Goal: Task Accomplishment & Management: Manage account settings

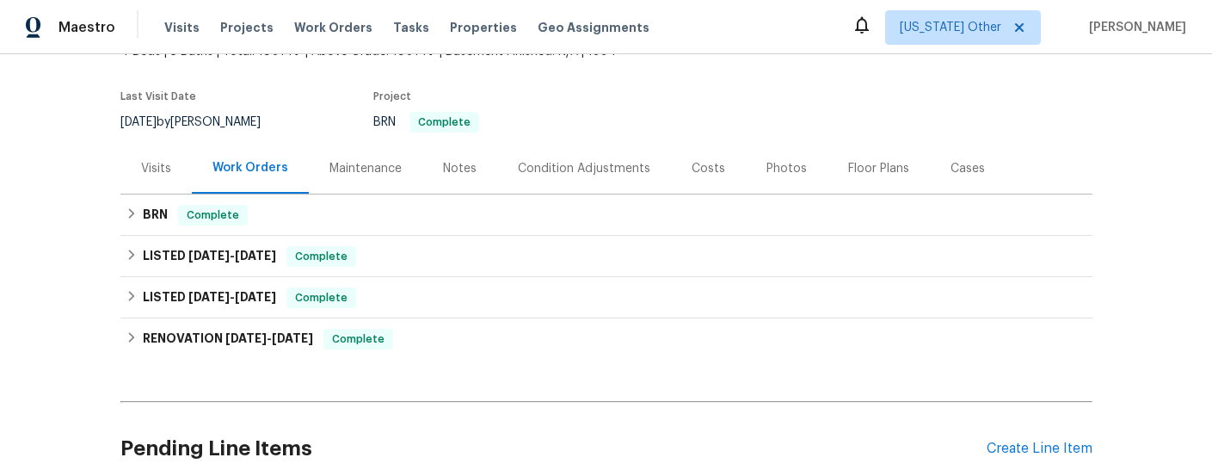
scroll to position [120, 0]
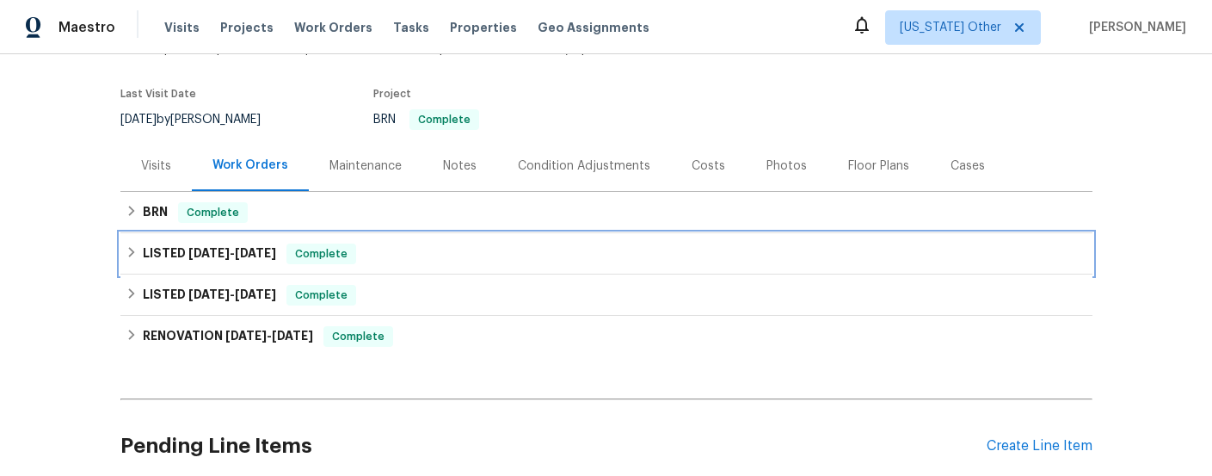
click at [190, 255] on span "[DATE]" at bounding box center [208, 253] width 41 height 12
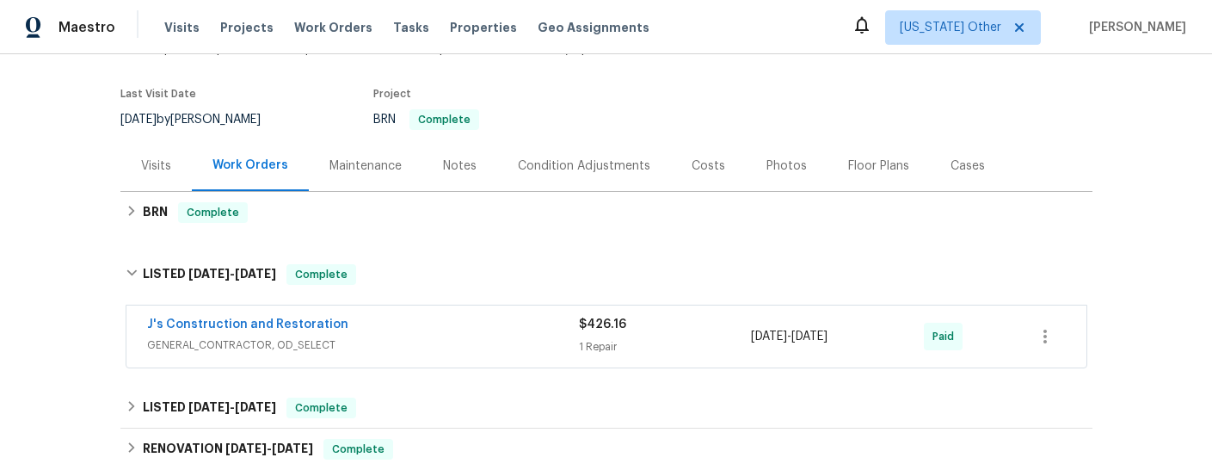
click at [324, 342] on span "GENERAL_CONTRACTOR, OD_SELECT" at bounding box center [363, 344] width 432 height 17
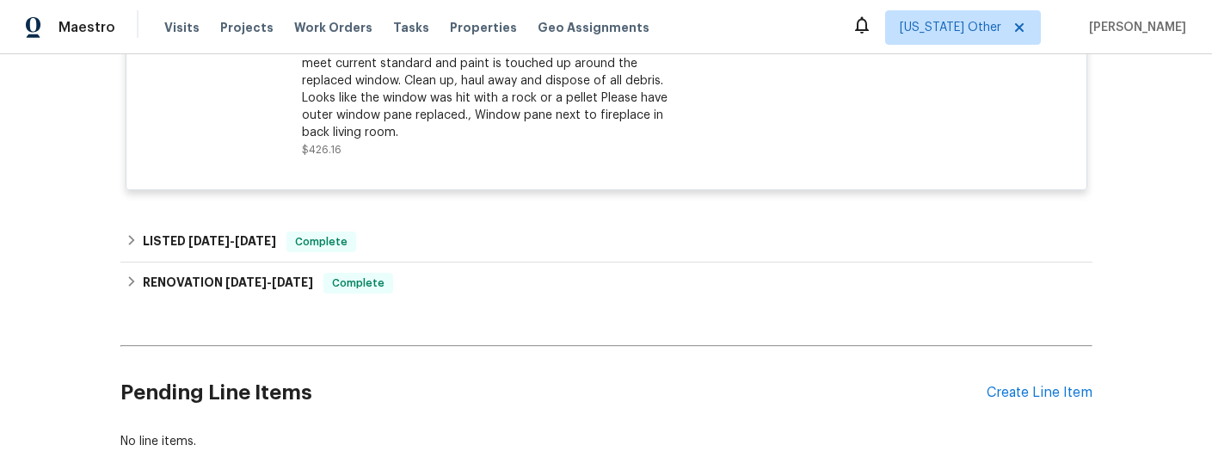
scroll to position [565, 0]
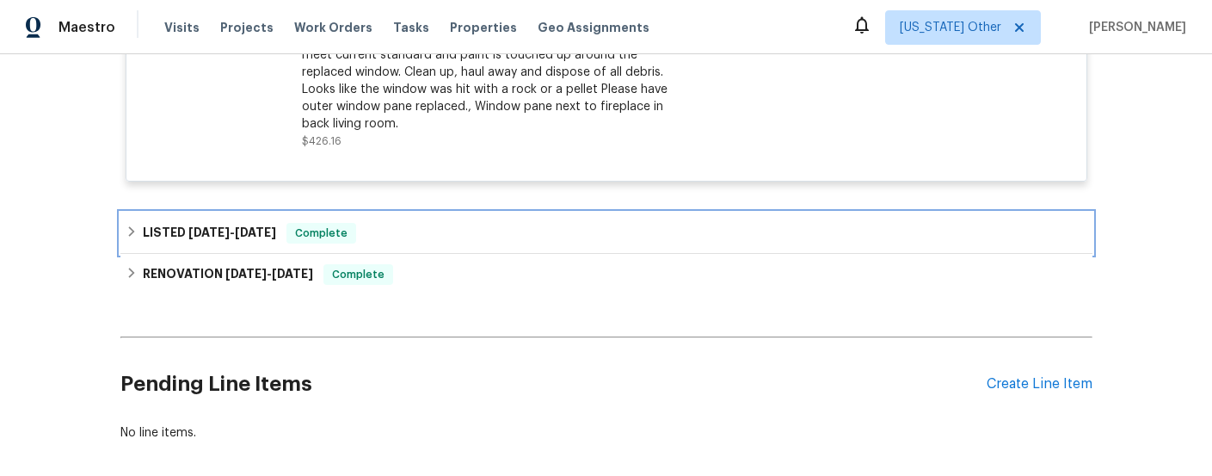
click at [230, 229] on span "[DATE] - [DATE]" at bounding box center [232, 232] width 88 height 12
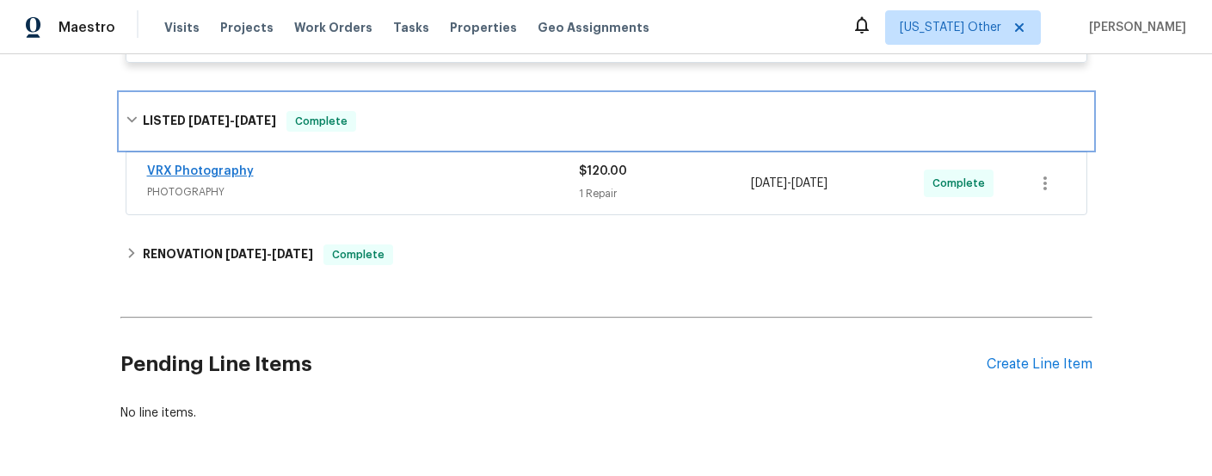
scroll to position [687, 0]
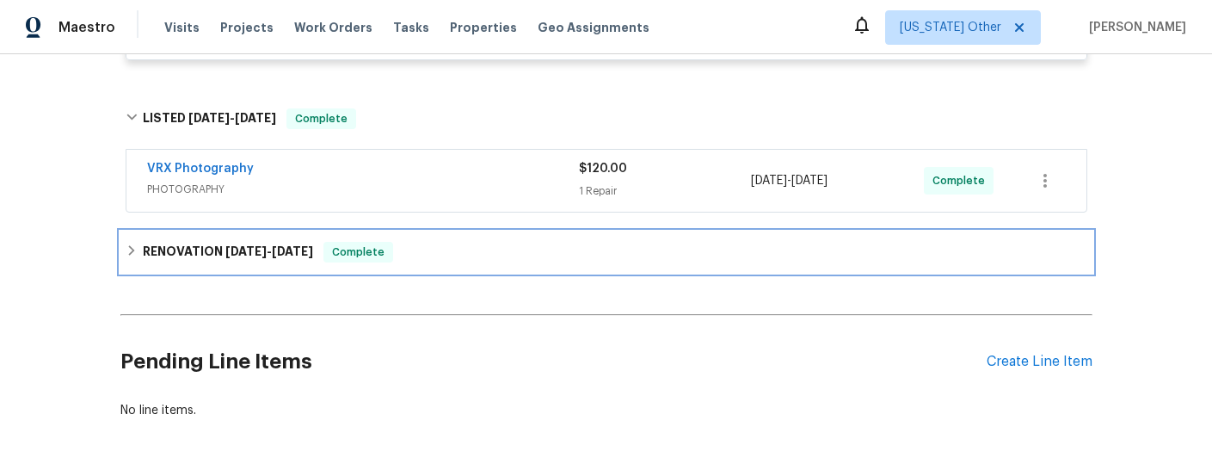
click at [238, 250] on span "[DATE]" at bounding box center [245, 251] width 41 height 12
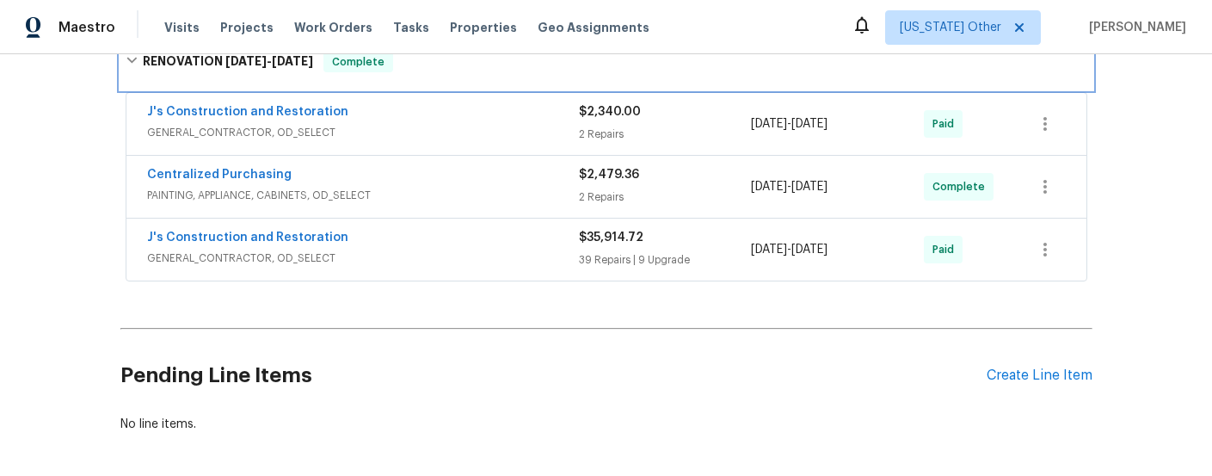
scroll to position [895, 0]
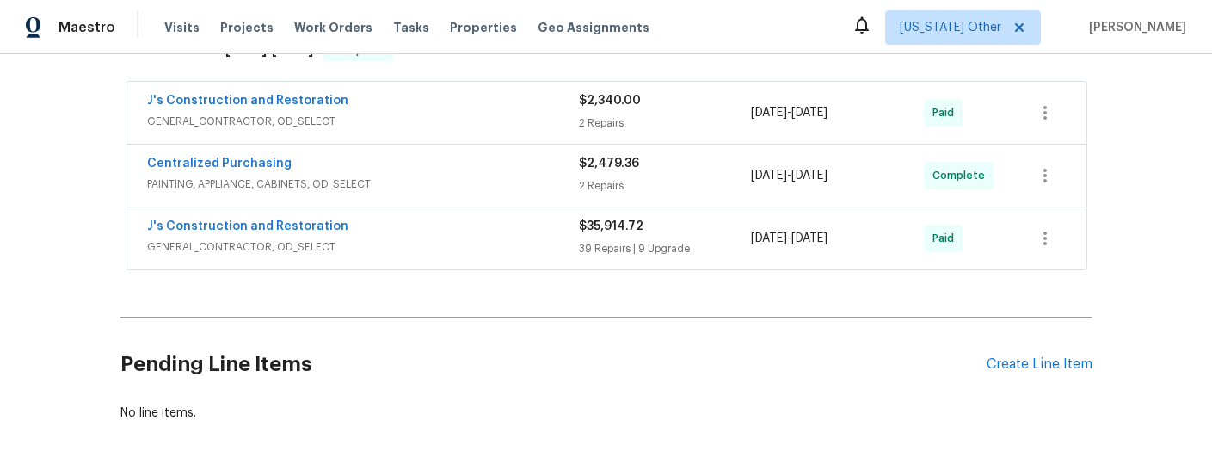
click at [423, 111] on div "J's Construction and Restoration" at bounding box center [363, 102] width 432 height 21
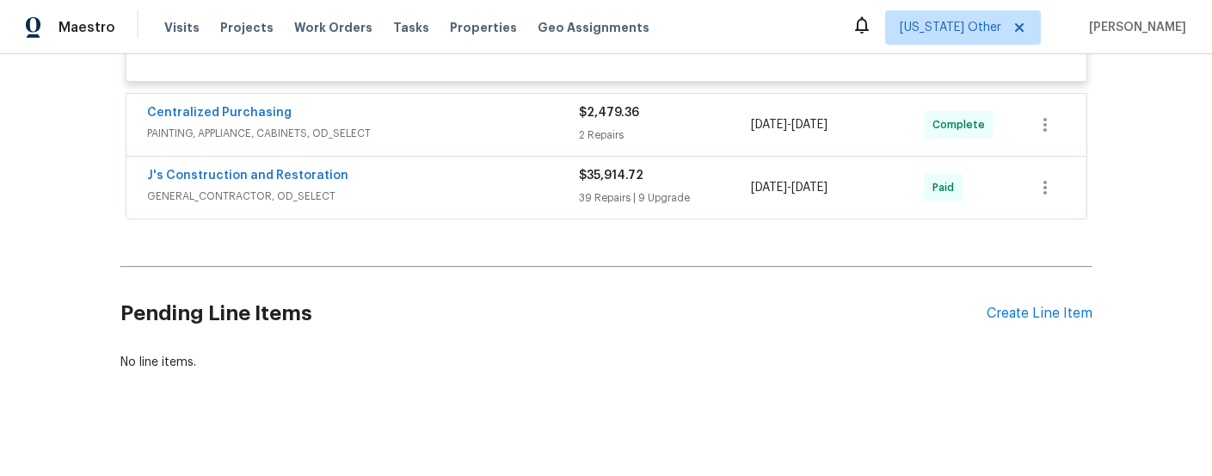
scroll to position [1311, 0]
click at [406, 199] on span "GENERAL_CONTRACTOR, OD_SELECT" at bounding box center [363, 194] width 432 height 17
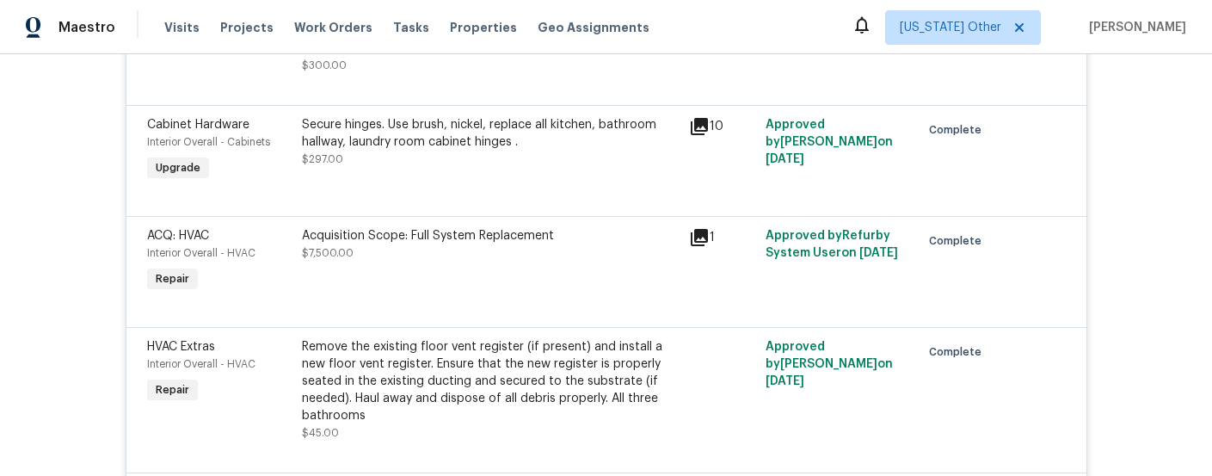
scroll to position [5786, 0]
click at [698, 228] on icon at bounding box center [699, 236] width 17 height 17
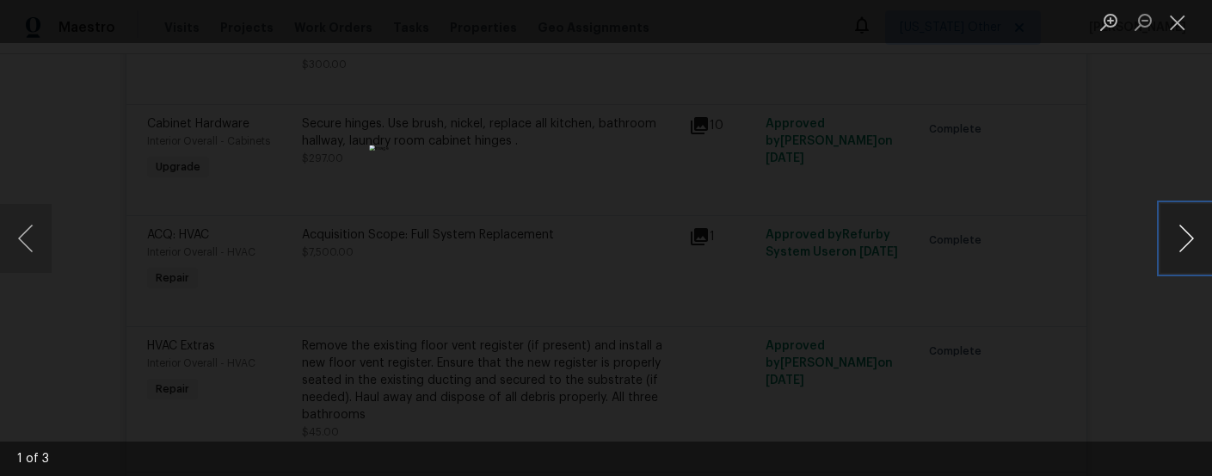
click at [1171, 242] on button "Next image" at bounding box center [1187, 238] width 52 height 69
click at [1177, 21] on button "Close lightbox" at bounding box center [1178, 22] width 34 height 30
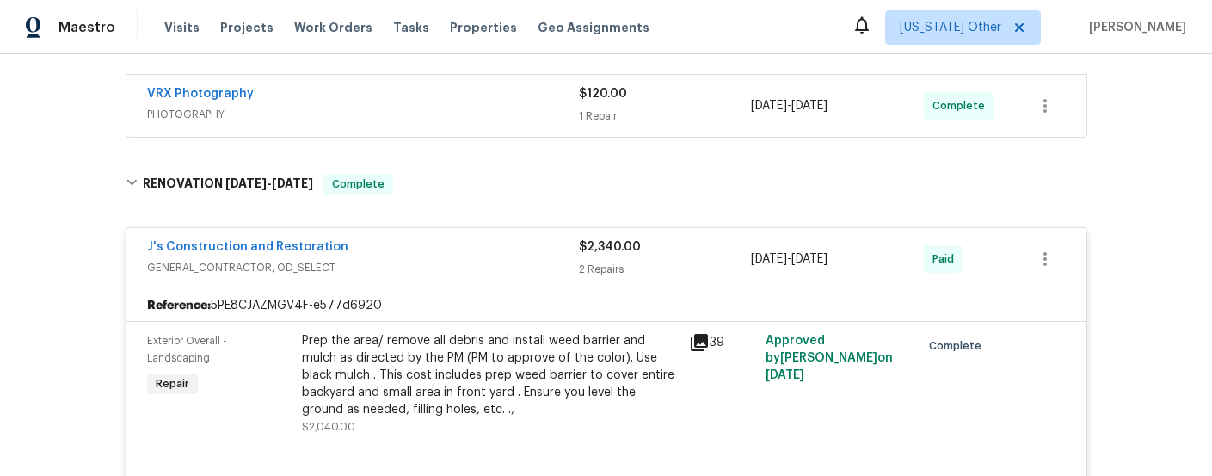
scroll to position [767, 0]
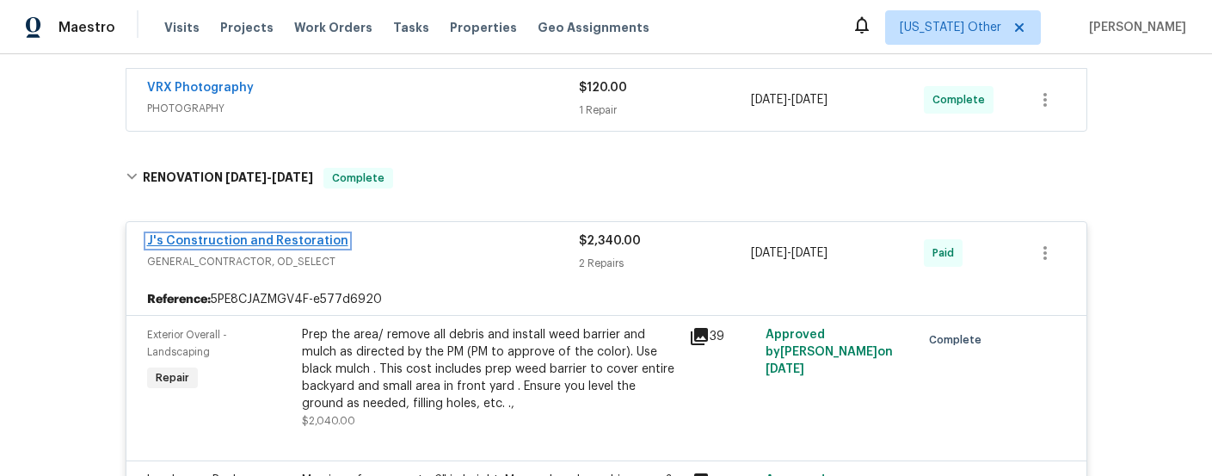
click at [263, 243] on link "J's Construction and Restoration" at bounding box center [247, 241] width 201 height 12
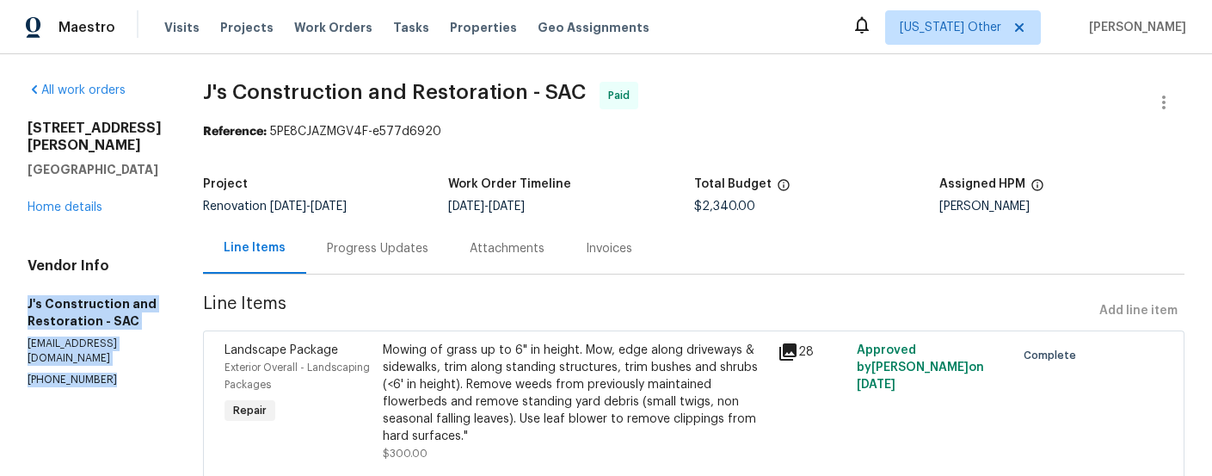
drag, startPoint x: 29, startPoint y: 285, endPoint x: 117, endPoint y: 347, distance: 107.4
click at [117, 347] on div "Vendor Info J's Construction and Restoration - SAC [EMAIL_ADDRESS][DOMAIN_NAME]…" at bounding box center [95, 322] width 134 height 130
copy div "J's Construction and Restoration - SAC [EMAIL_ADDRESS][DOMAIN_NAME] [PHONE_NUMB…"
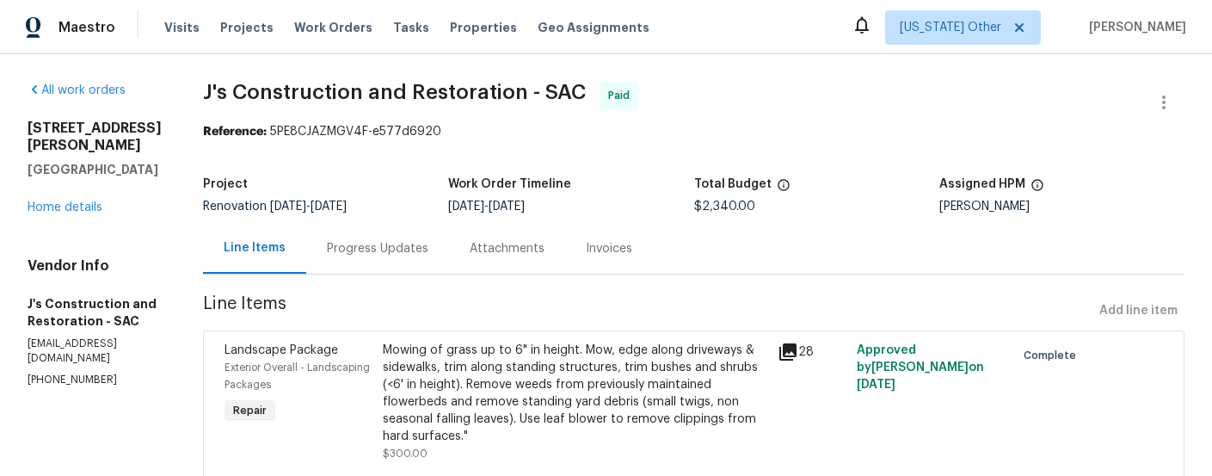
click at [612, 253] on div "Invoices" at bounding box center [609, 248] width 46 height 17
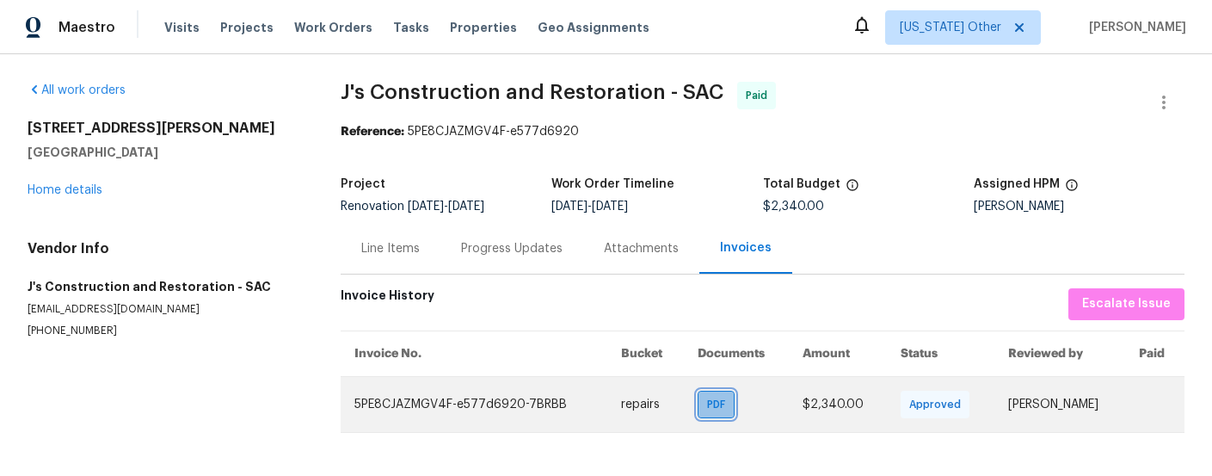
click at [707, 407] on span "PDF" at bounding box center [719, 404] width 25 height 17
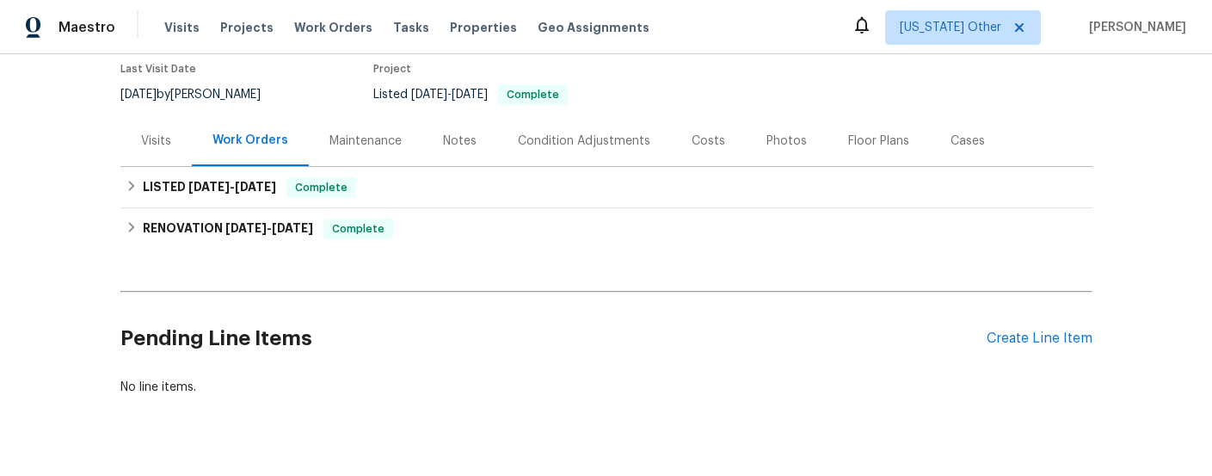
scroll to position [146, 0]
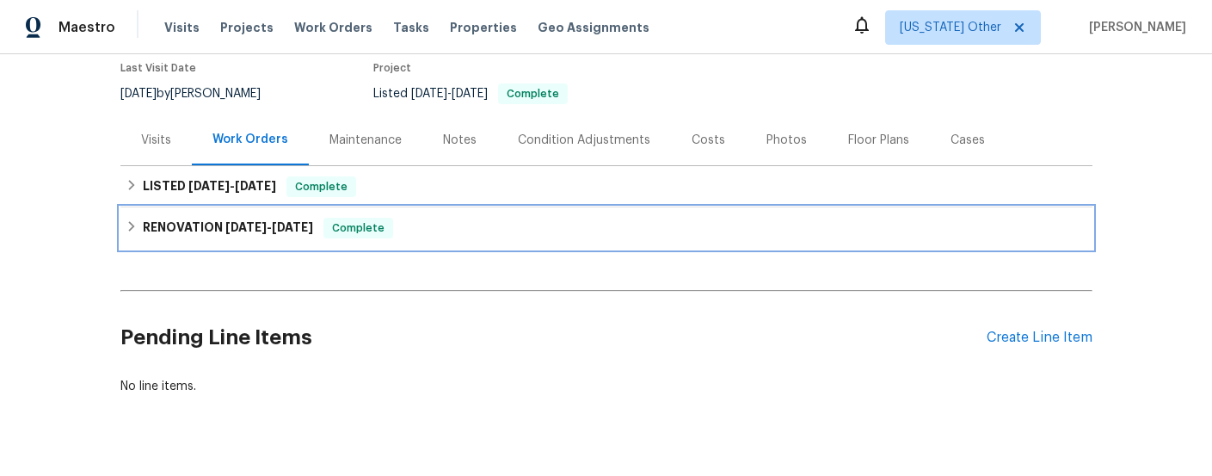
click at [273, 231] on span "[DATE] - [DATE]" at bounding box center [269, 227] width 88 height 12
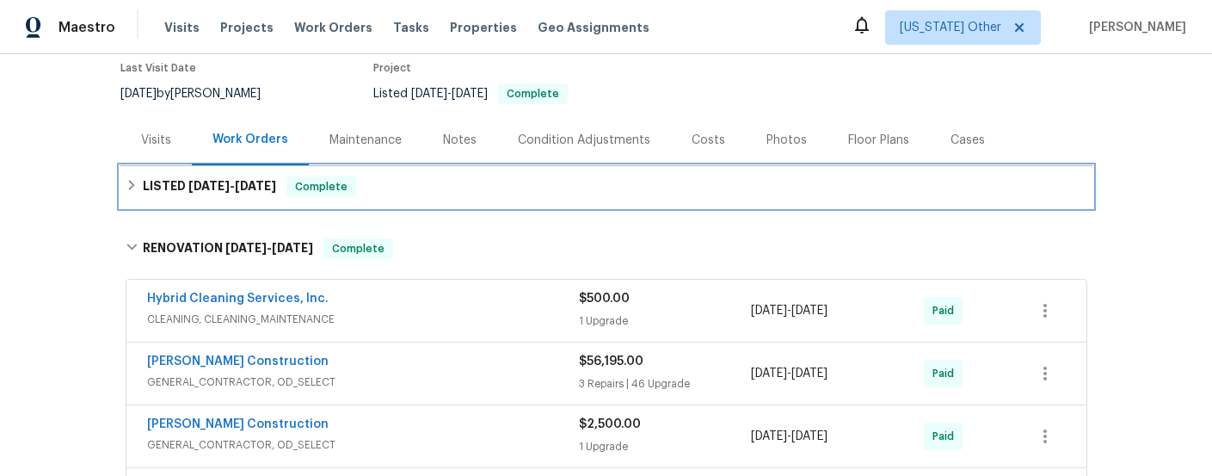
click at [240, 193] on h6 "LISTED [DATE] - [DATE]" at bounding box center [209, 186] width 133 height 21
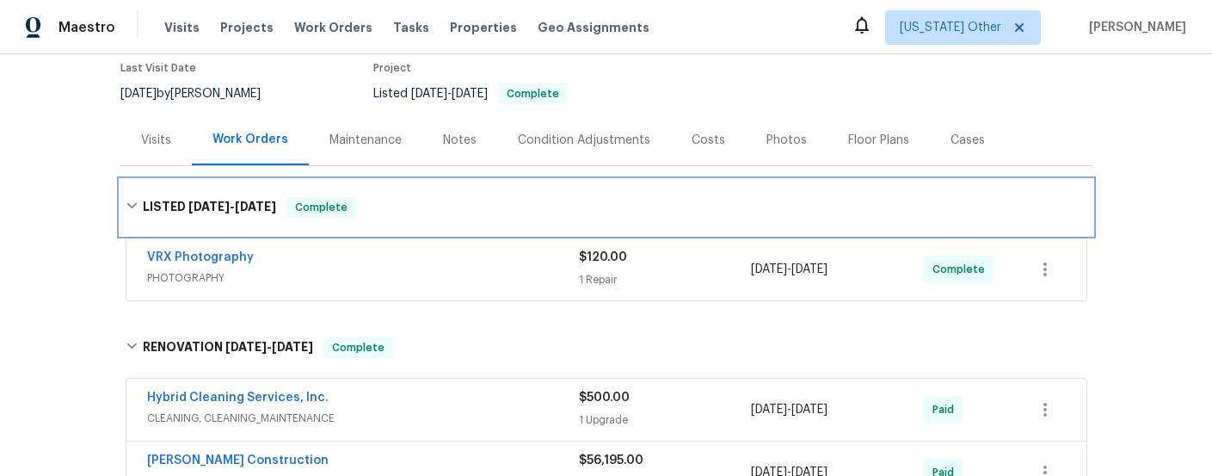
click at [228, 198] on h6 "LISTED 9/18/25 - 9/19/25" at bounding box center [209, 207] width 133 height 21
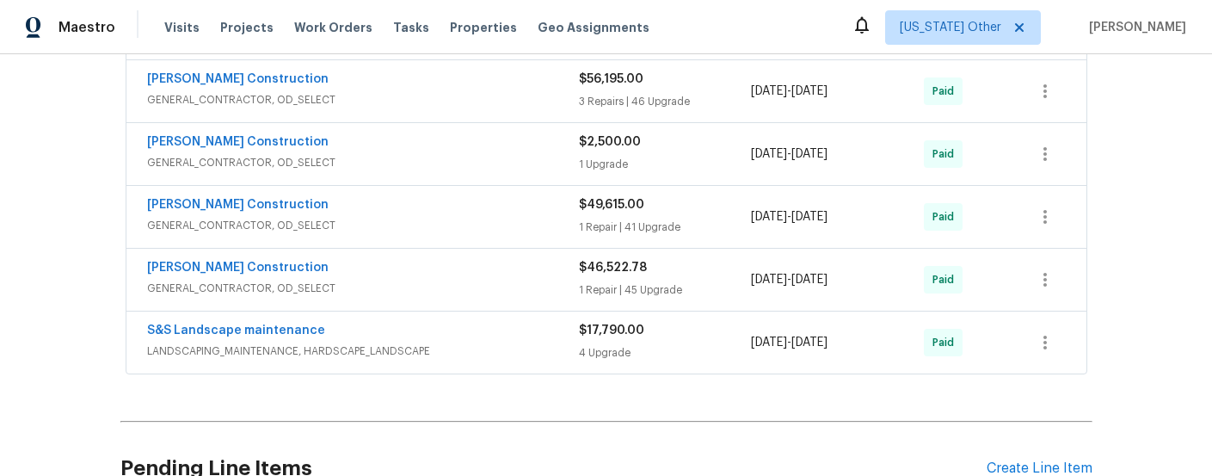
scroll to position [429, 0]
